Goal: Navigation & Orientation: Find specific page/section

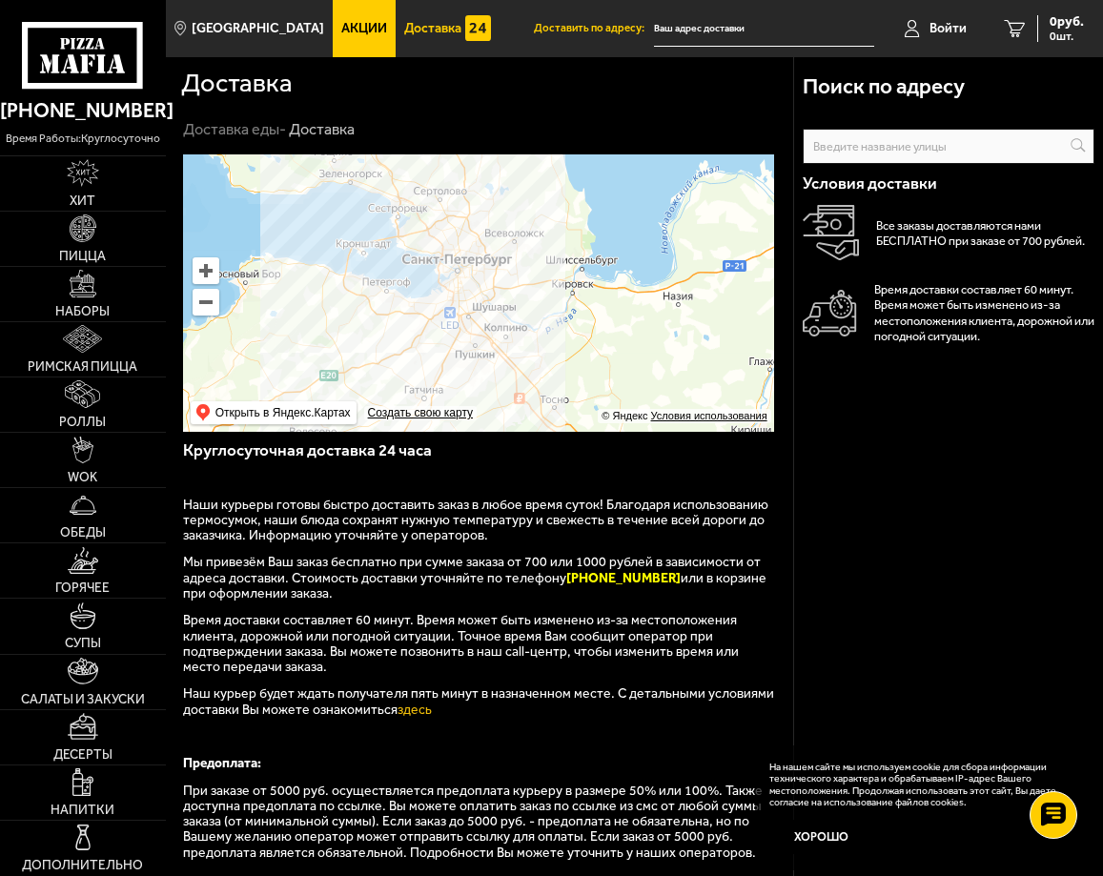
scroll to position [260, 0]
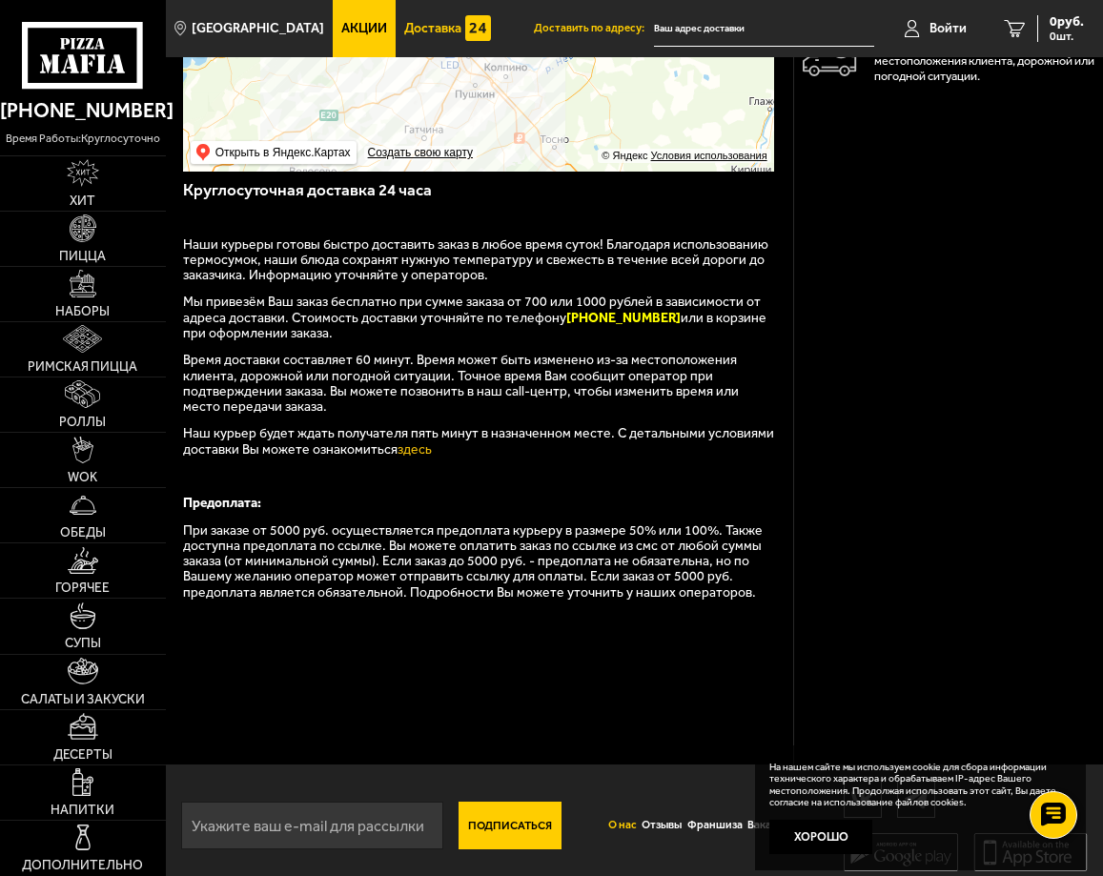
click at [614, 825] on link "О нас" at bounding box center [621, 825] width 33 height 34
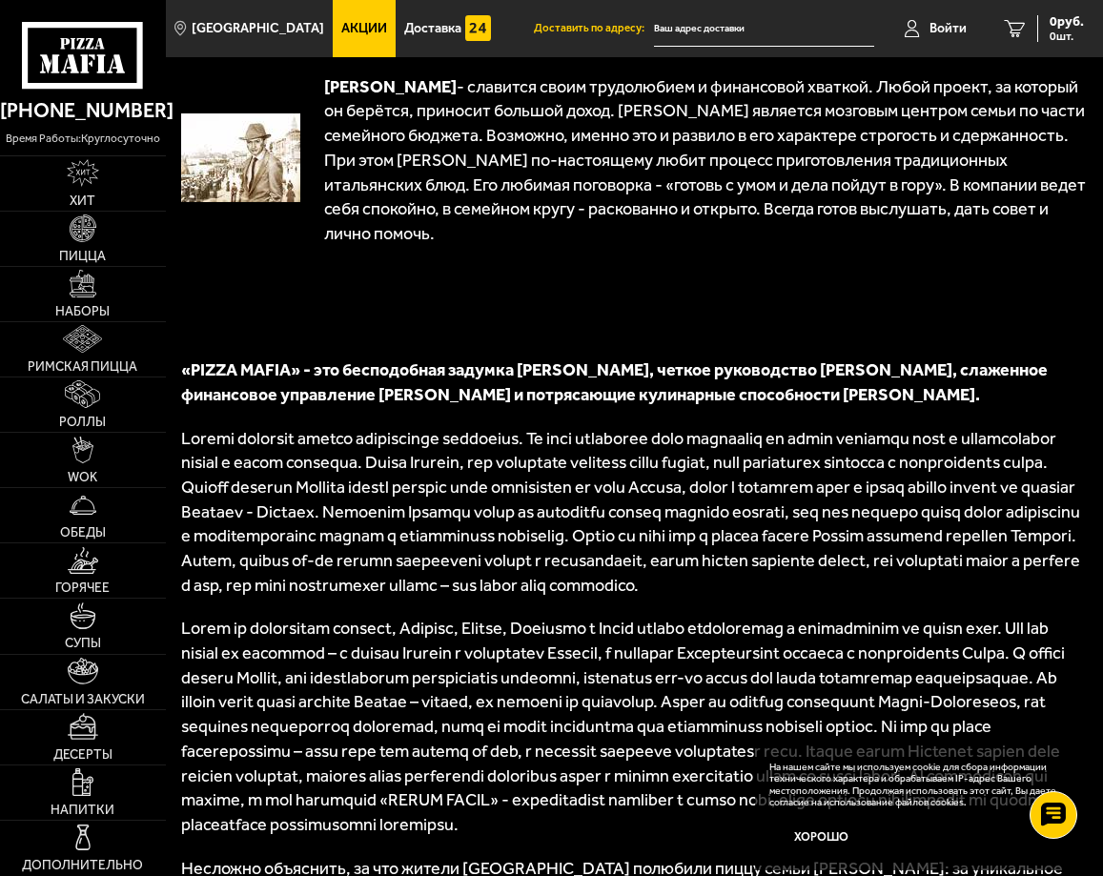
scroll to position [1234, 0]
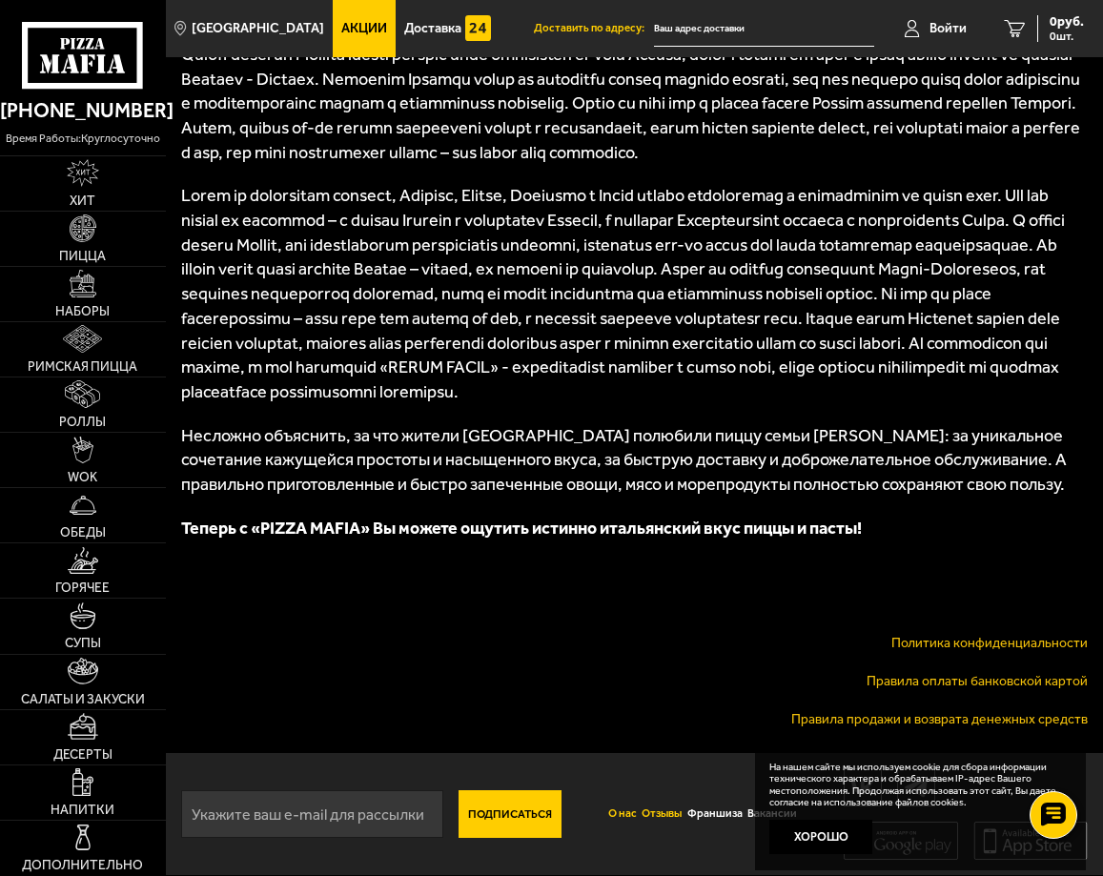
click at [670, 807] on link "Отзывы" at bounding box center [662, 814] width 45 height 34
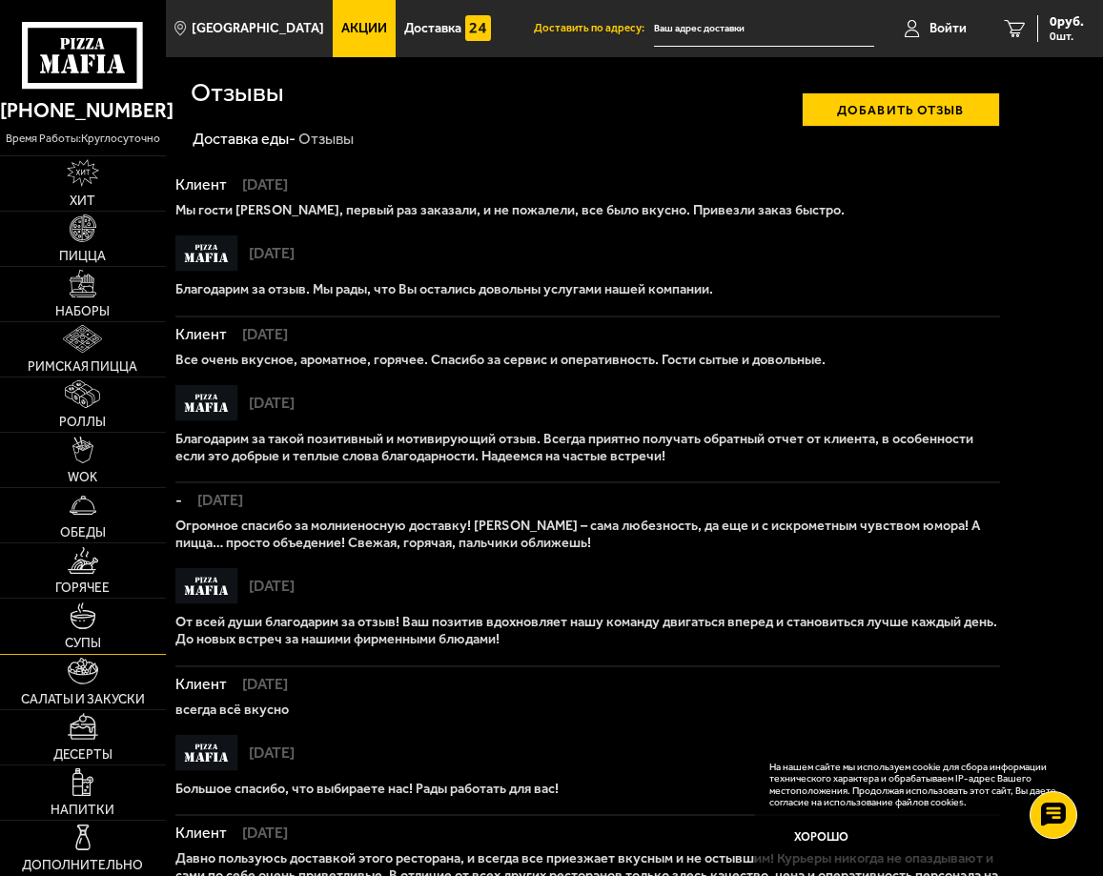
scroll to position [1000, 0]
